Goal: Task Accomplishment & Management: Manage account settings

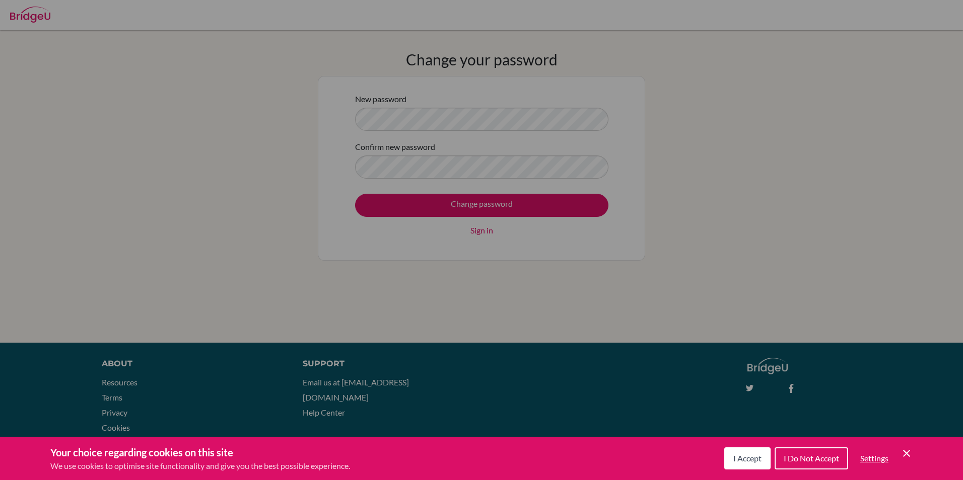
click at [905, 449] on icon "Cookie Control Close Icon" at bounding box center [906, 454] width 12 height 12
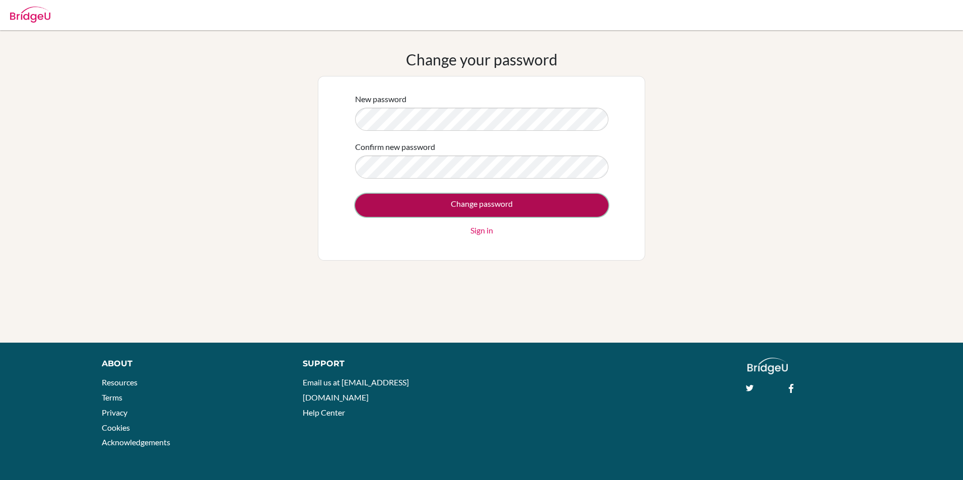
click at [470, 205] on input "Change password" at bounding box center [481, 205] width 253 height 23
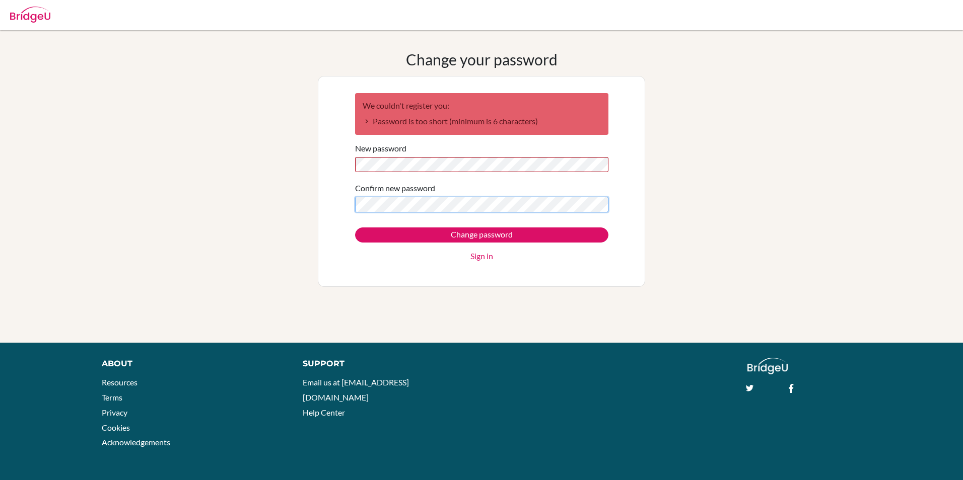
click at [355, 228] on input "Change password" at bounding box center [481, 235] width 253 height 15
